Goal: Contribute content: Add original content to the website for others to see

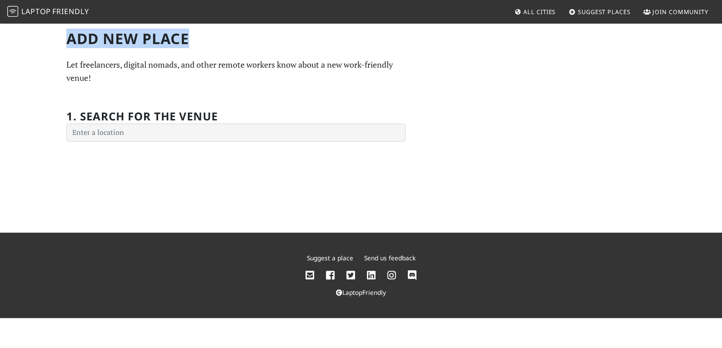
drag, startPoint x: 60, startPoint y: 39, endPoint x: 250, endPoint y: 45, distance: 189.7
click at [250, 45] on div "Add new Place Let freelancers, digital nomads, and other remote workers know ab…" at bounding box center [236, 86] width 350 height 112
click at [250, 45] on h1 "Add new Place" at bounding box center [235, 38] width 339 height 17
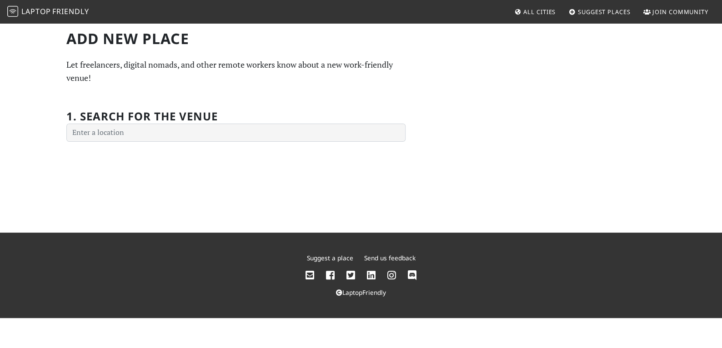
click at [95, 142] on div "Add new Place Let freelancers, digital nomads, and other remote workers know ab…" at bounding box center [361, 128] width 722 height 210
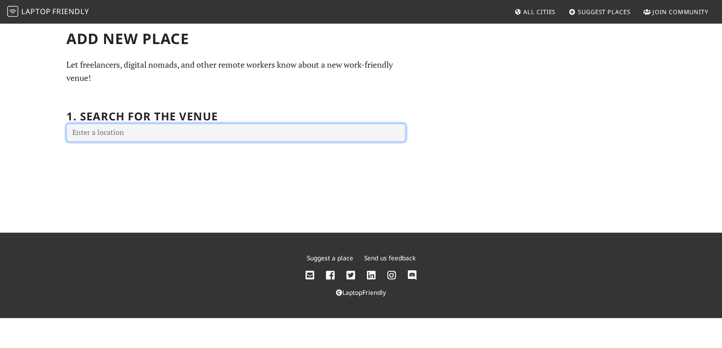
click at [106, 133] on input "text" at bounding box center [235, 133] width 339 height 18
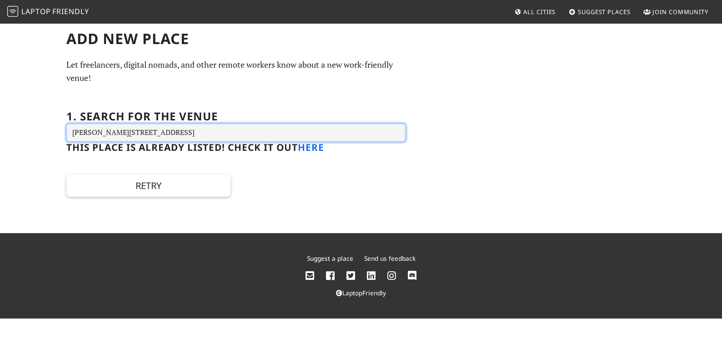
type input "Peckham Rye station Station Way, London SE15 4RX, UK"
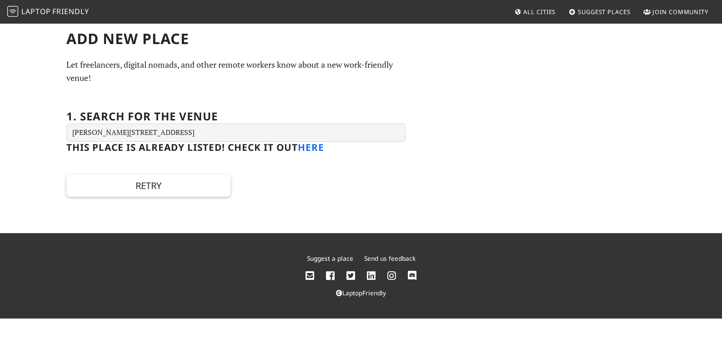
click at [322, 151] on link "here" at bounding box center [311, 147] width 26 height 13
